Goal: Task Accomplishment & Management: Manage account settings

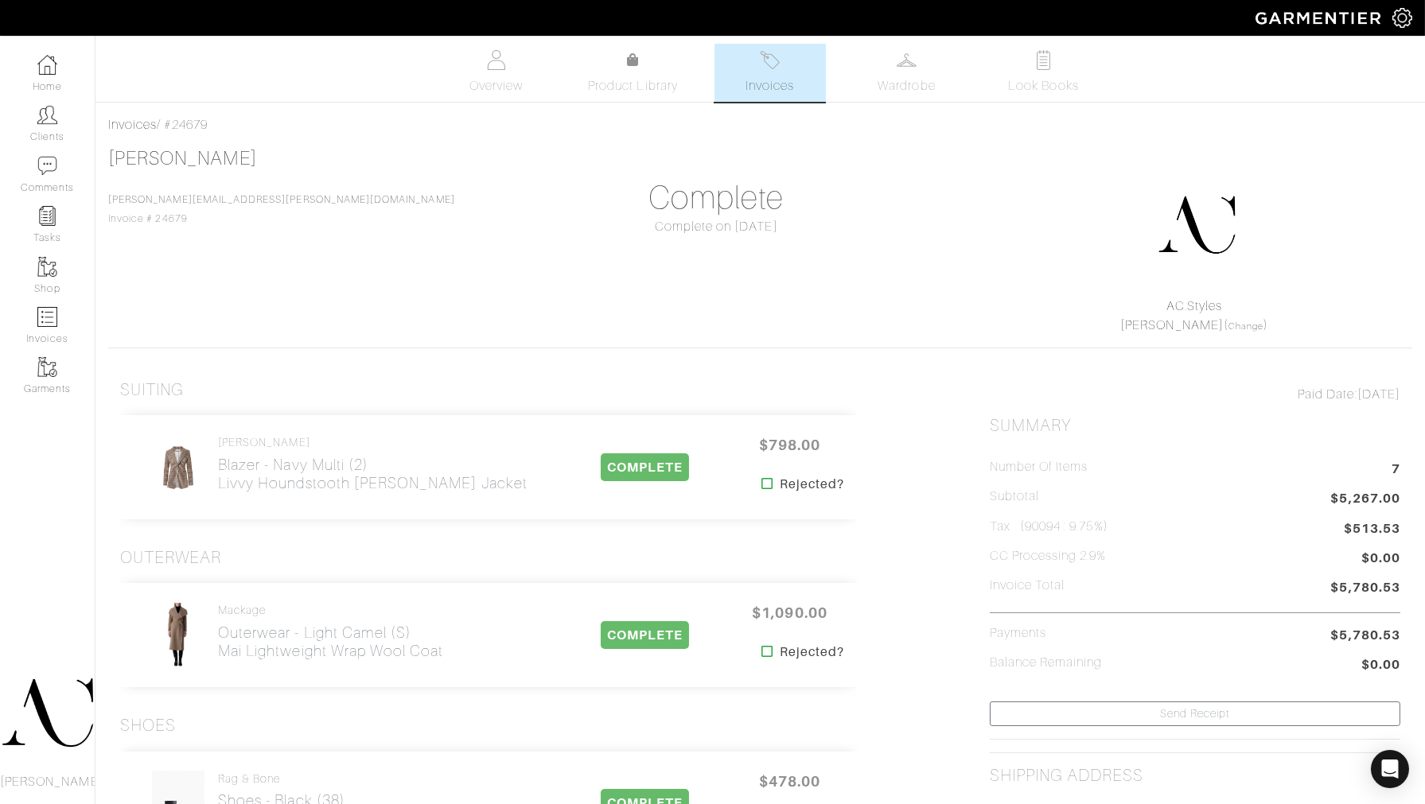
scroll to position [1682, 0]
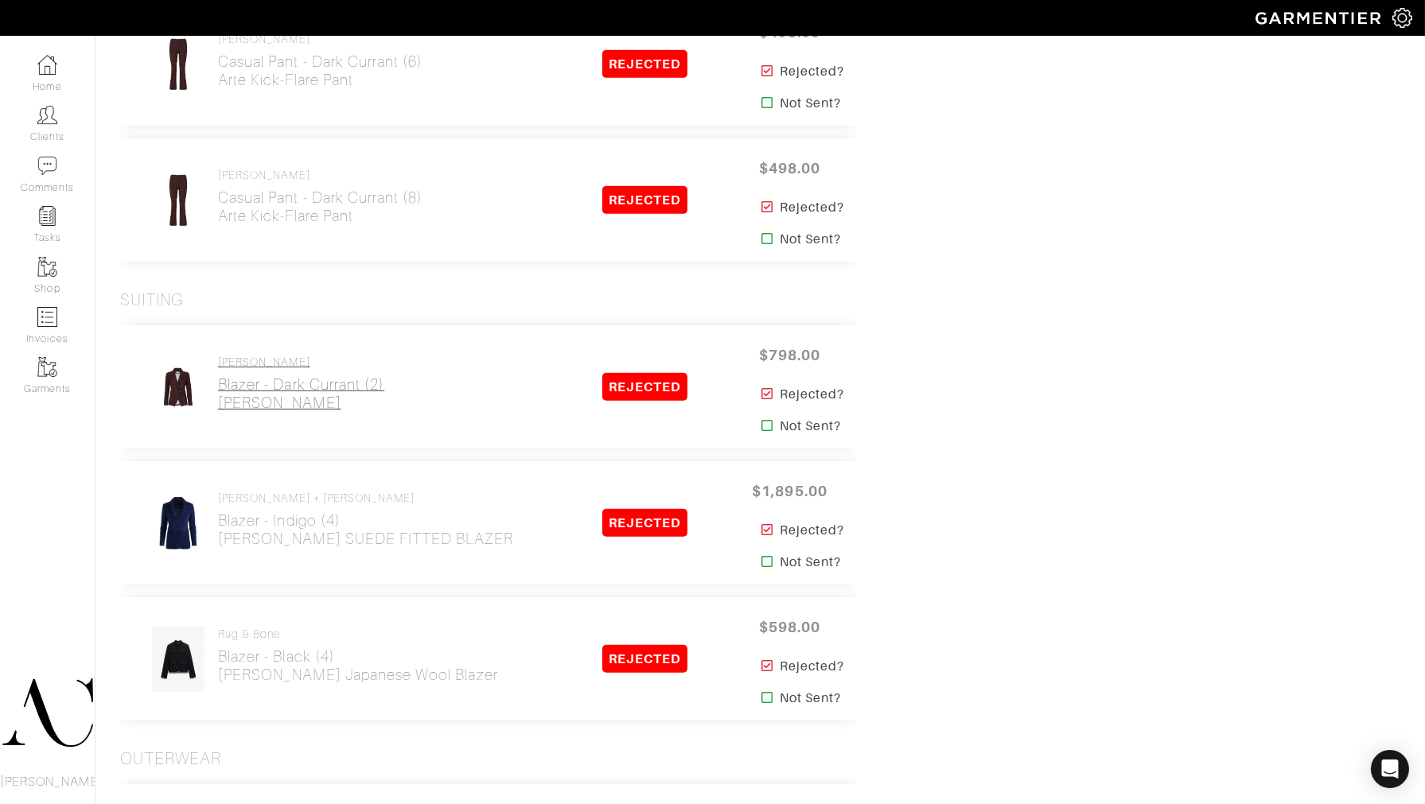
click at [305, 395] on h2 "Blazer - Dark Currant (2) [PERSON_NAME] Jacket" at bounding box center [301, 393] width 166 height 37
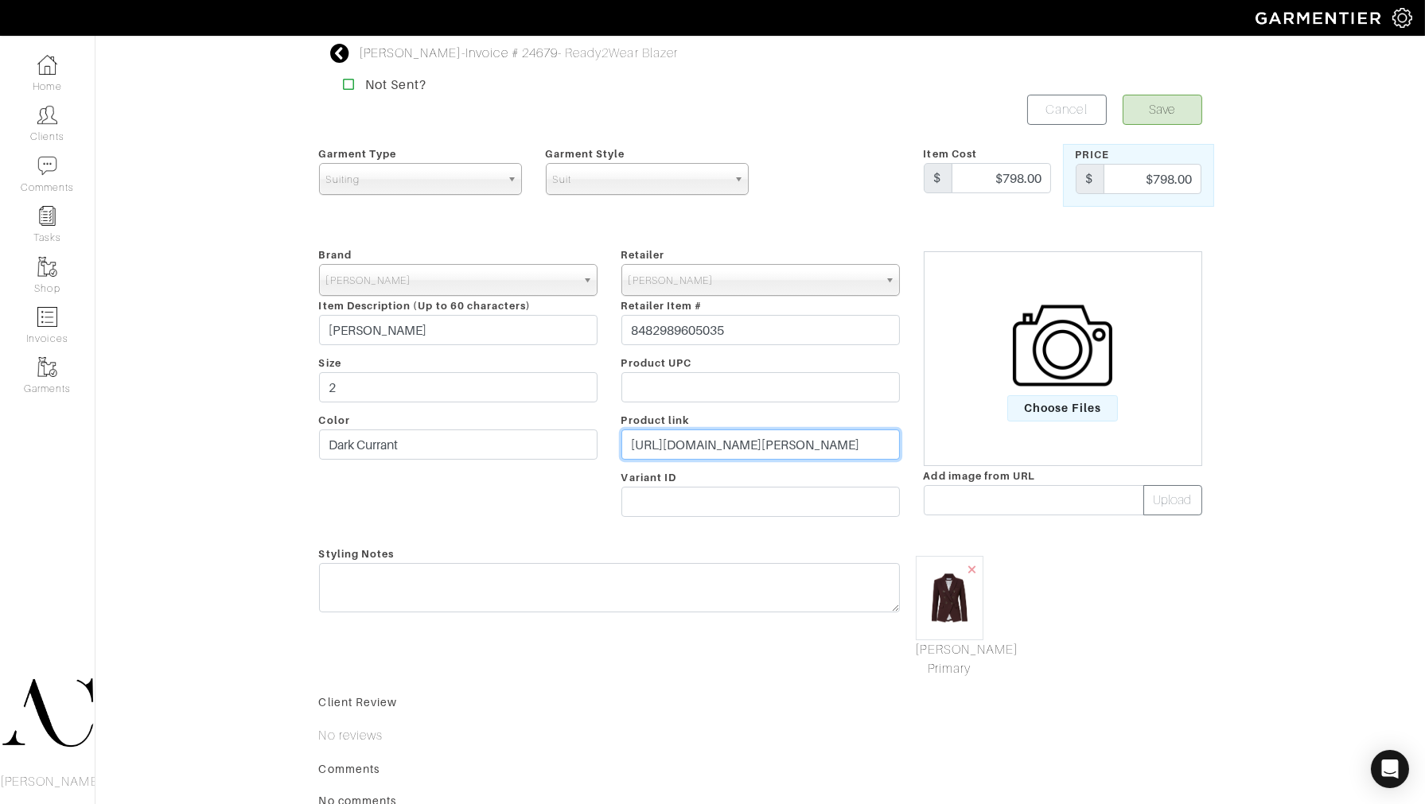
click at [722, 436] on input "[URL][DOMAIN_NAME][PERSON_NAME]" at bounding box center [760, 445] width 278 height 30
